Goal: Transaction & Acquisition: Purchase product/service

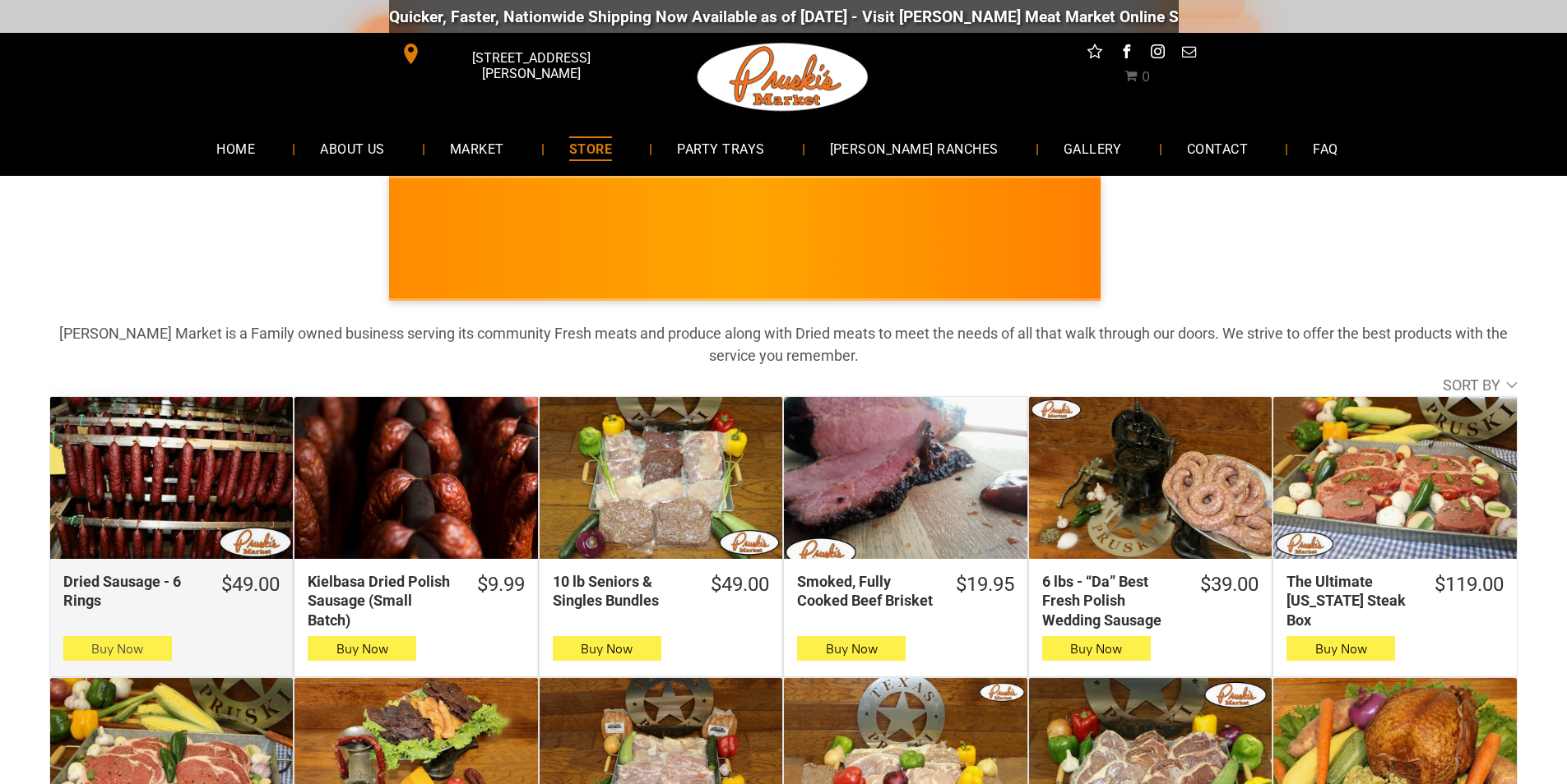
click at [165, 651] on button "Buy Now" at bounding box center [117, 648] width 109 height 25
click at [143, 641] on span "Buy Now" at bounding box center [117, 649] width 52 height 15
click at [149, 647] on button "Buy Now" at bounding box center [117, 648] width 109 height 25
